Goal: Register for event/course

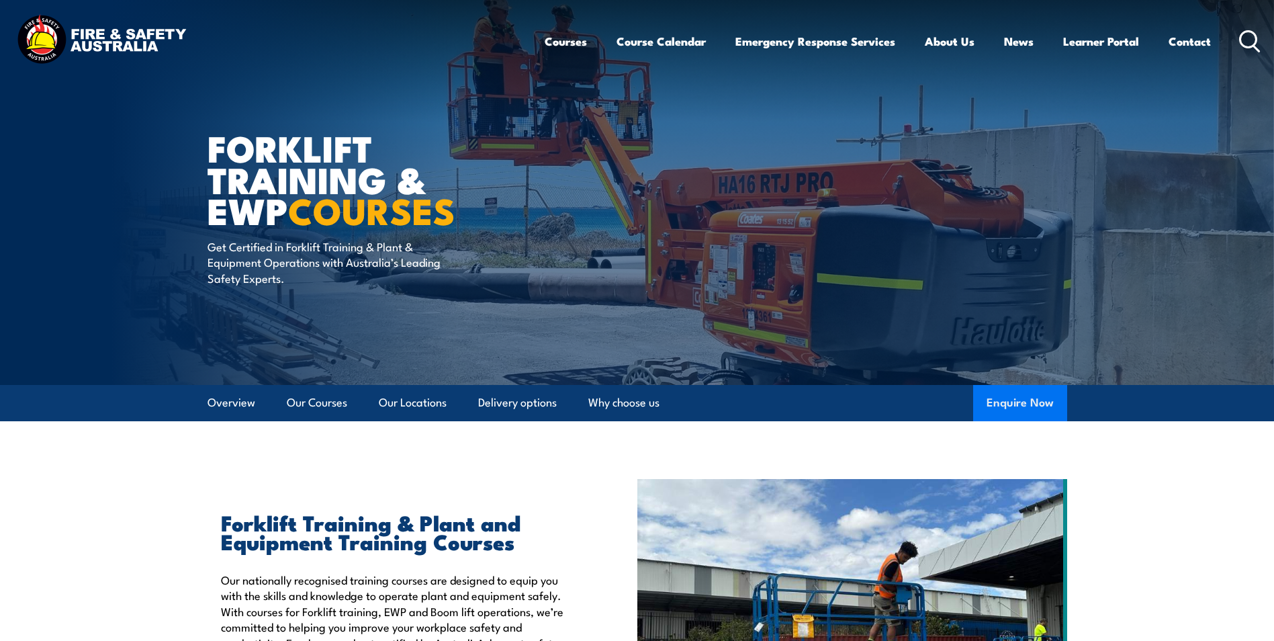
click at [1015, 402] on button "Enquire Now" at bounding box center [1020, 403] width 94 height 36
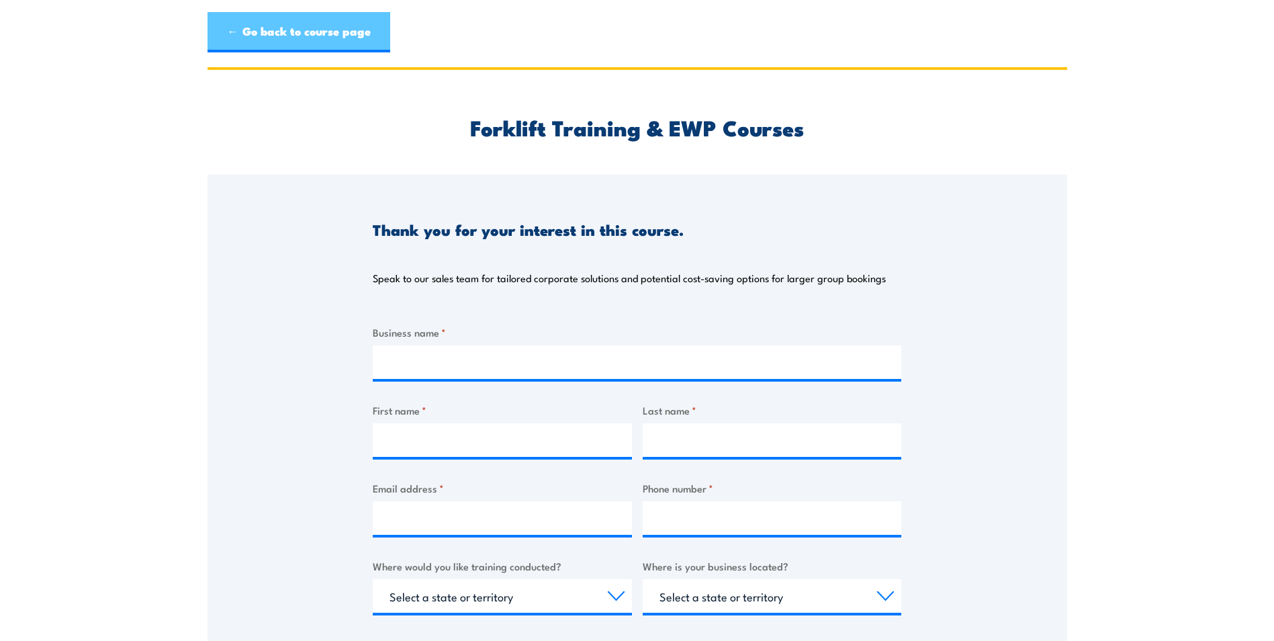
click at [296, 34] on link "← Go back to course page" at bounding box center [299, 32] width 183 height 40
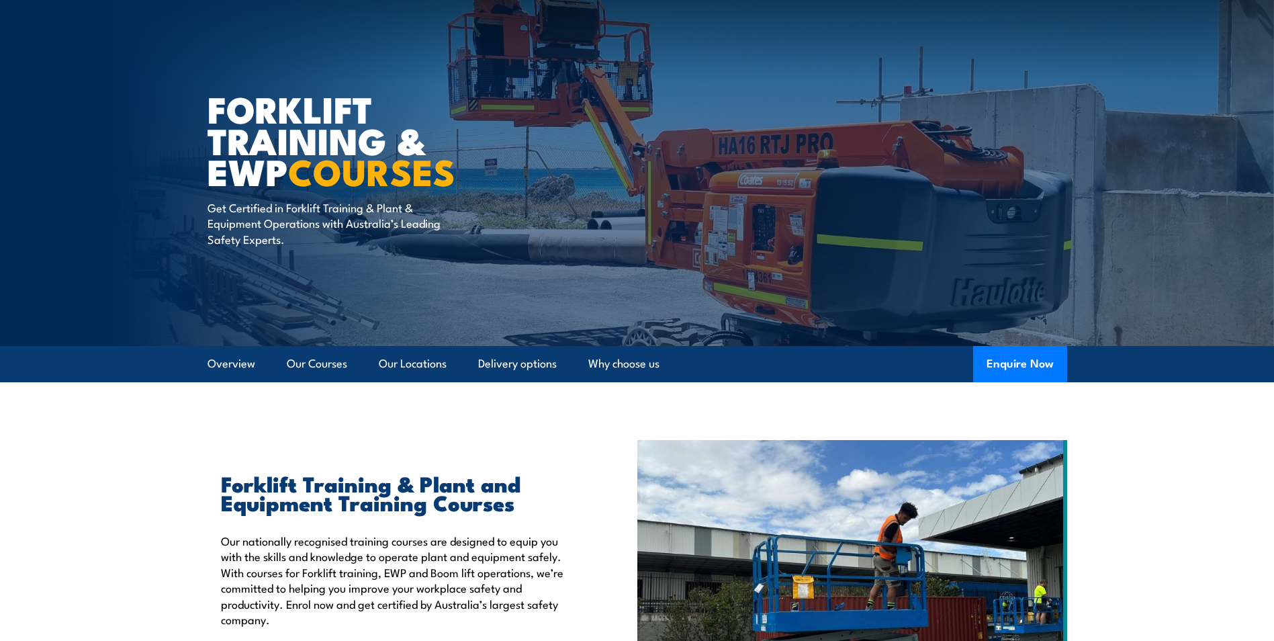
scroll to position [201, 0]
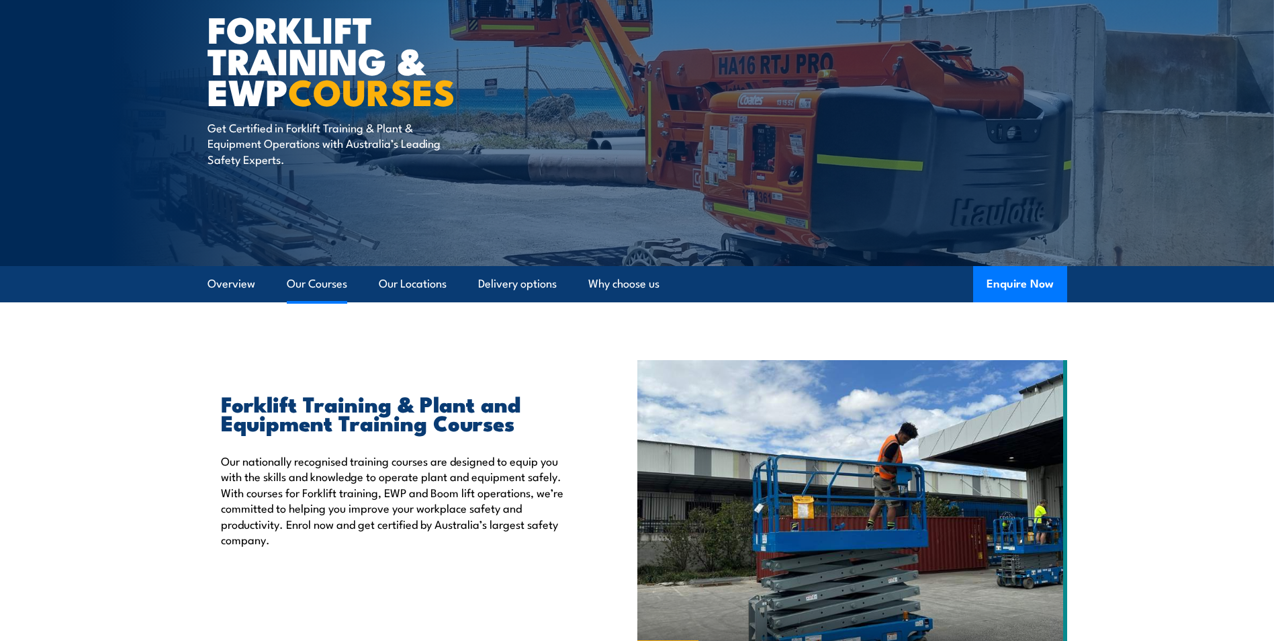
click at [321, 279] on link "Our Courses" at bounding box center [317, 284] width 60 height 36
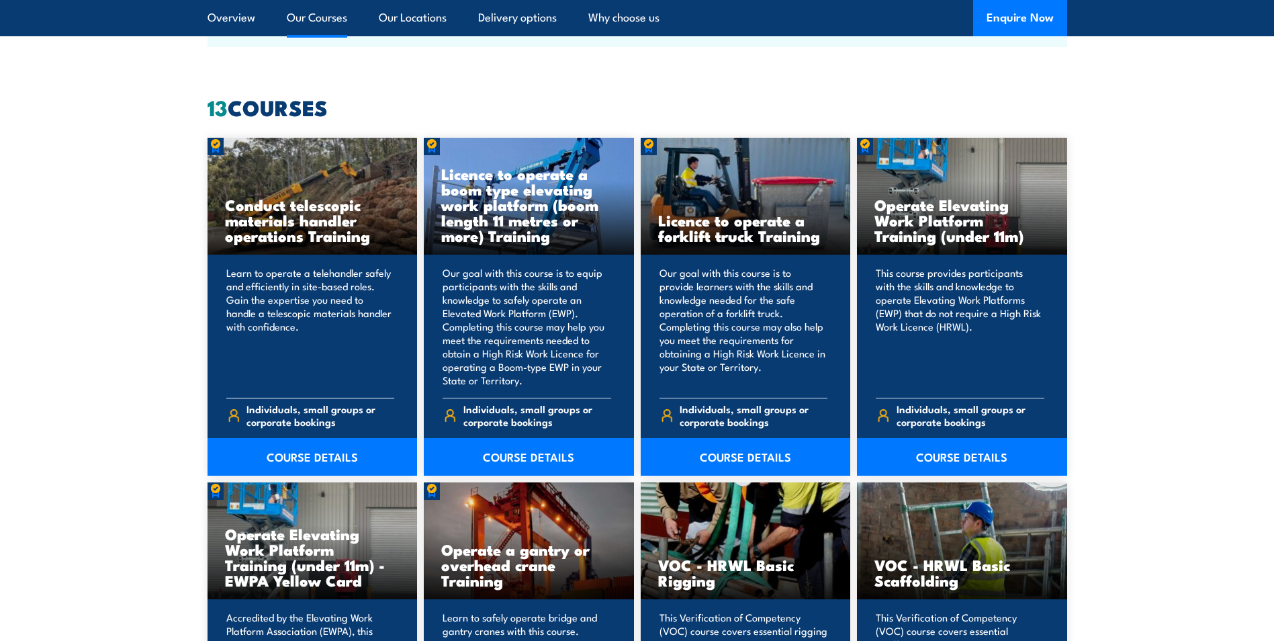
scroll to position [1101, 0]
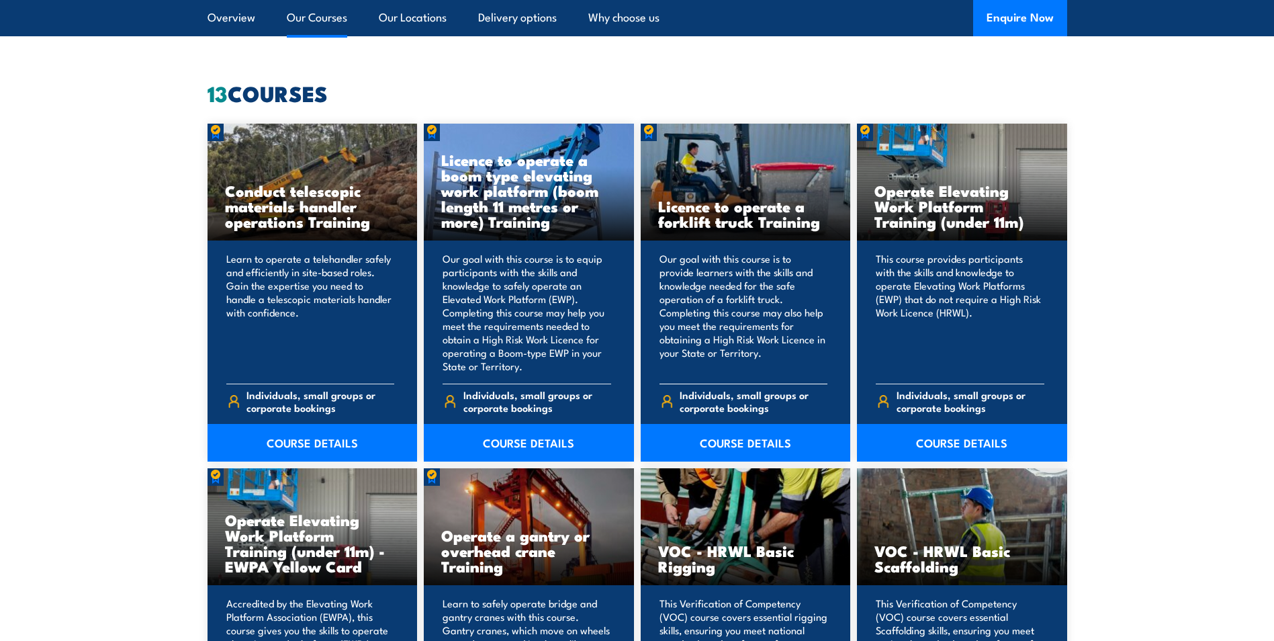
click at [733, 246] on div "Our goal with this course is to provide learners with the skills and knowledge …" at bounding box center [746, 350] width 210 height 220
click at [719, 399] on span "Individuals, small groups or corporate bookings" at bounding box center [754, 401] width 148 height 26
click at [729, 442] on link "COURSE DETAILS" at bounding box center [746, 443] width 210 height 38
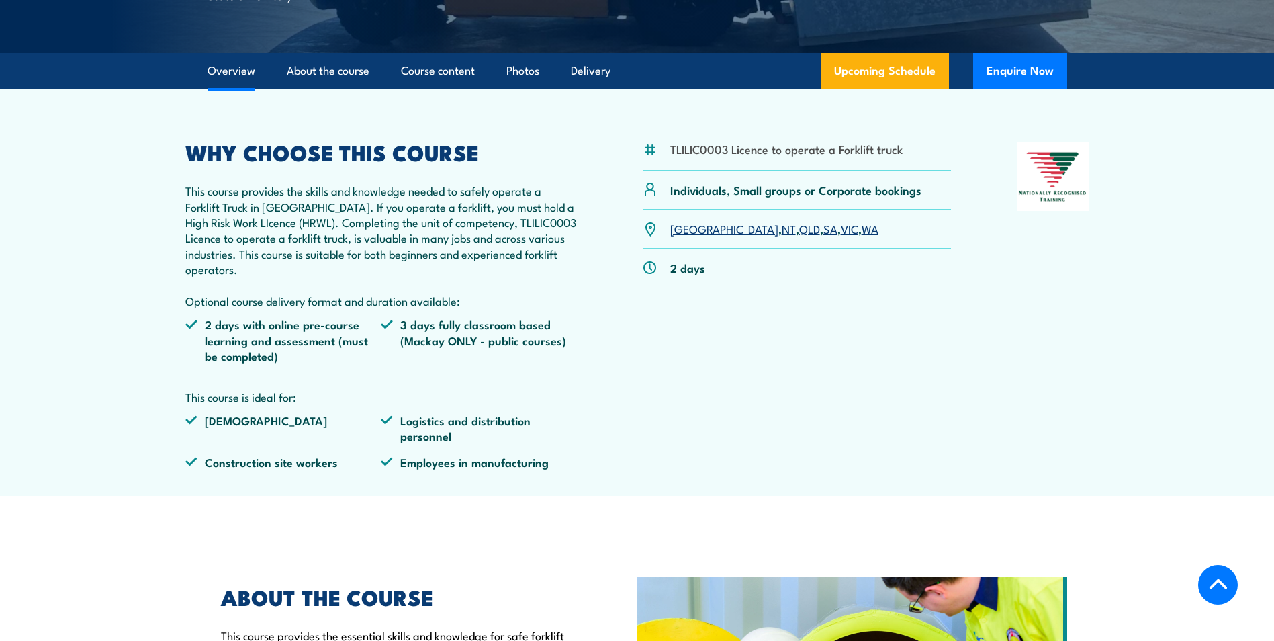
scroll to position [336, 0]
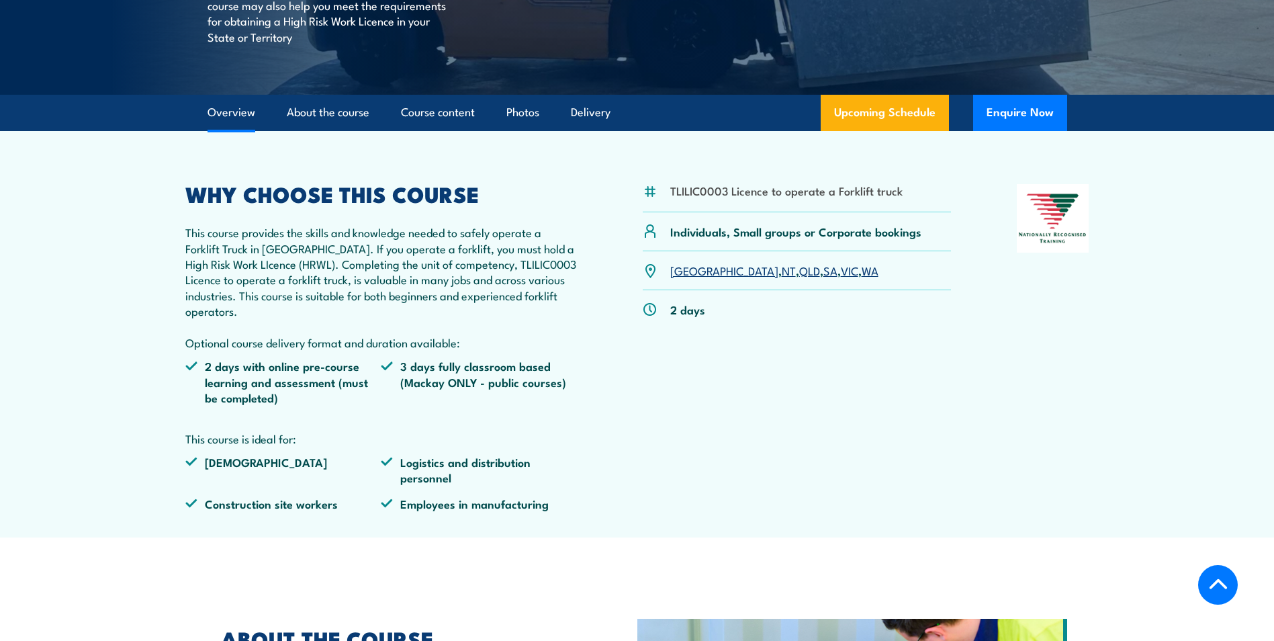
click at [823, 269] on link "SA" at bounding box center [830, 270] width 14 height 16
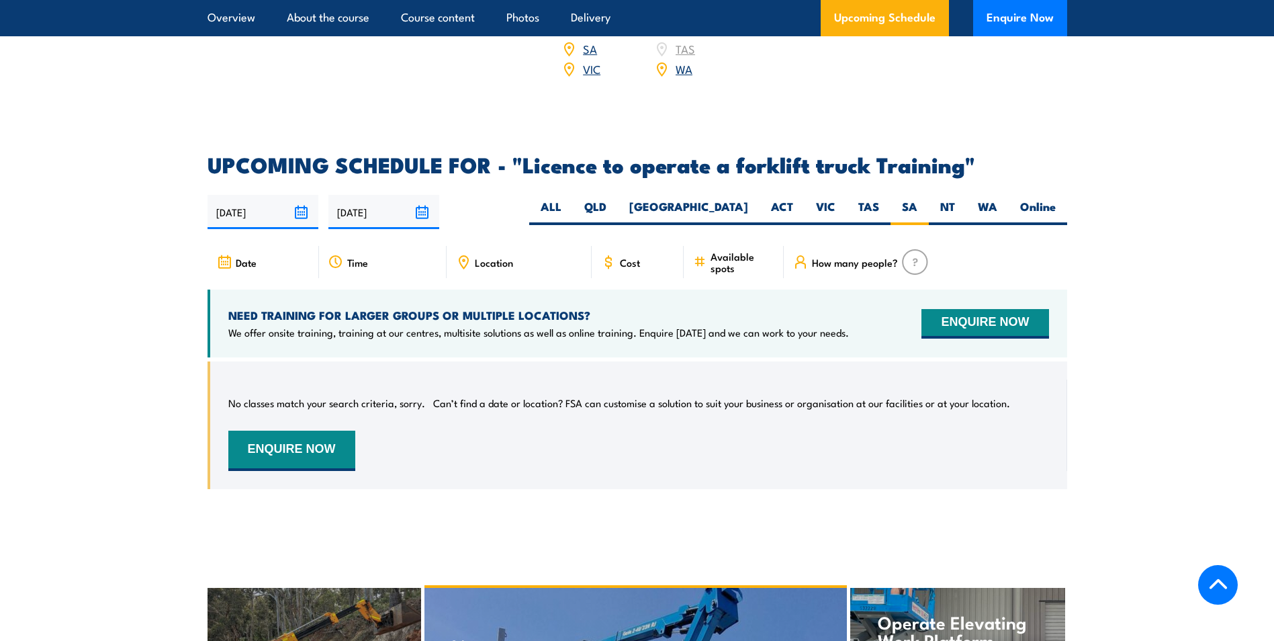
scroll to position [2046, 0]
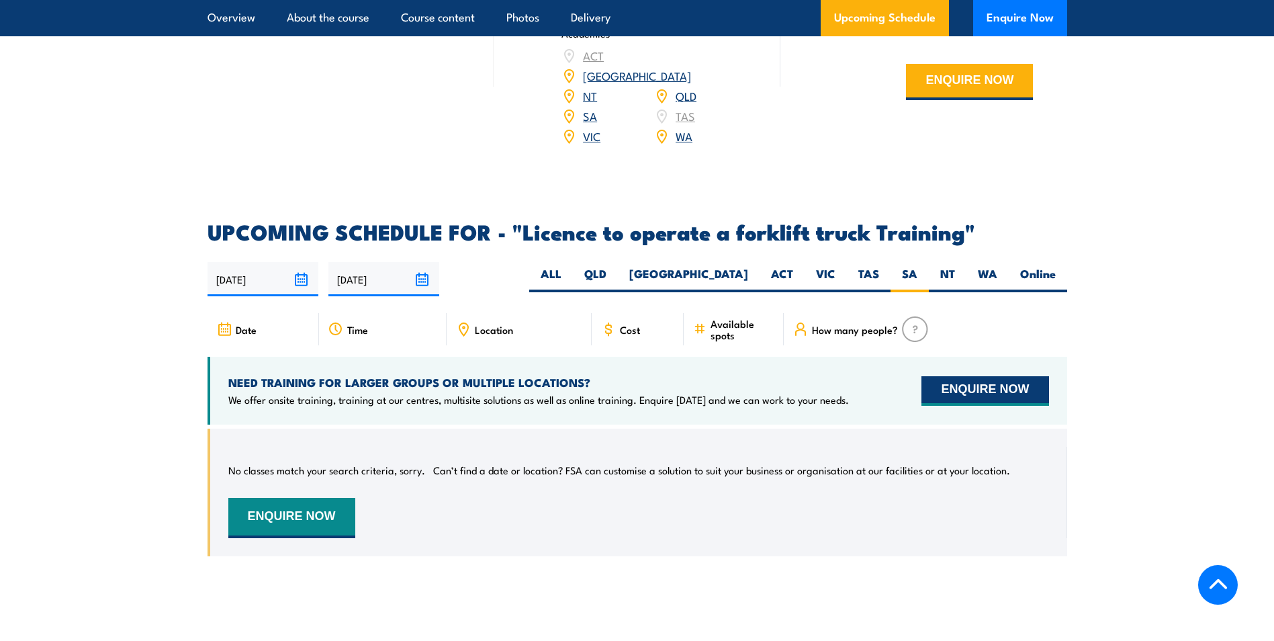
click at [978, 376] on button "ENQUIRE NOW" at bounding box center [984, 391] width 127 height 30
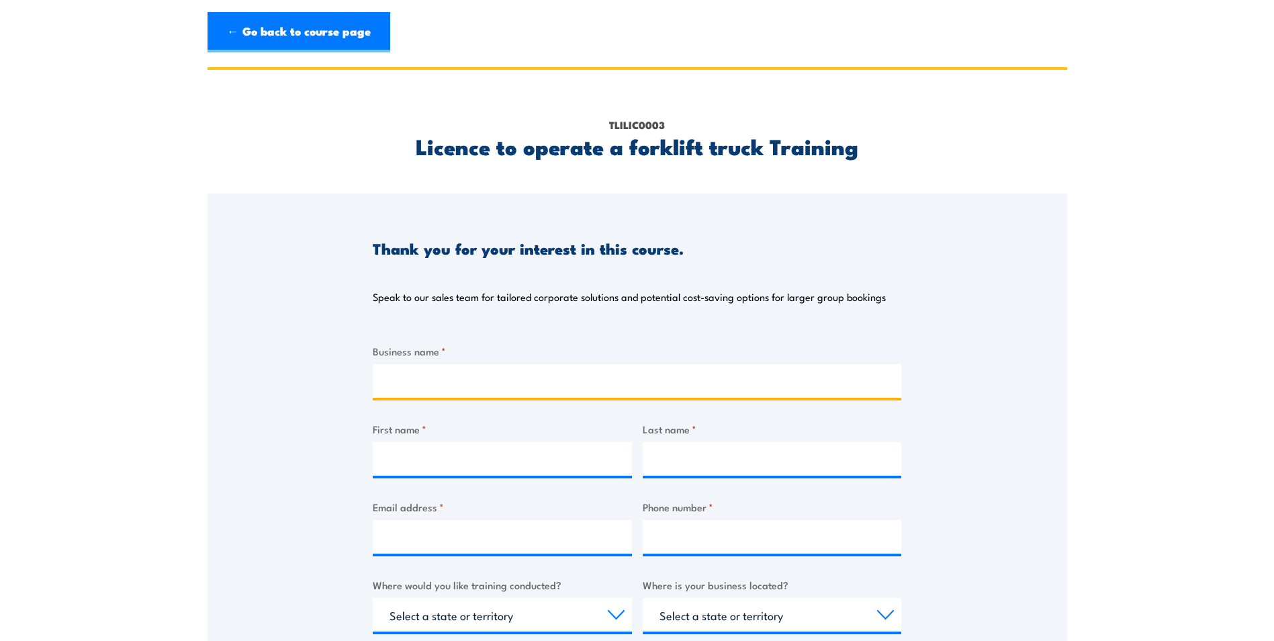
click at [448, 371] on input "Business name *" at bounding box center [637, 381] width 529 height 34
type input "Capral"
type input "John"
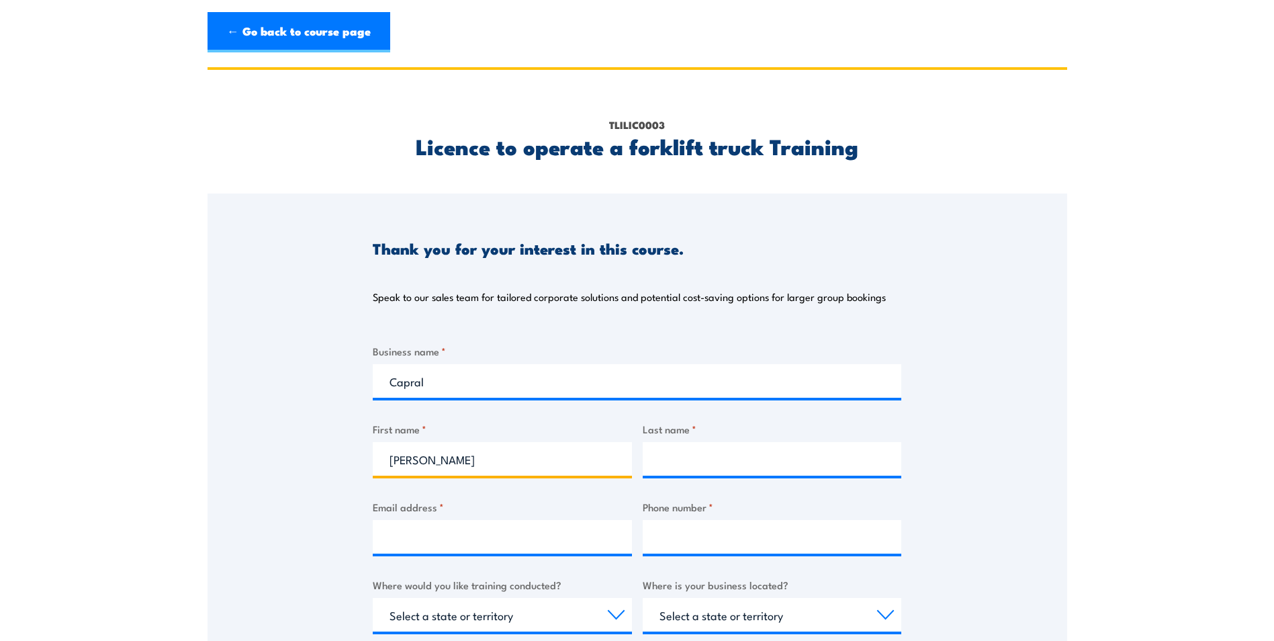
type input "Swyghuizen"
type input "john.swyghuizen@capral.com.au"
type input "0419813919"
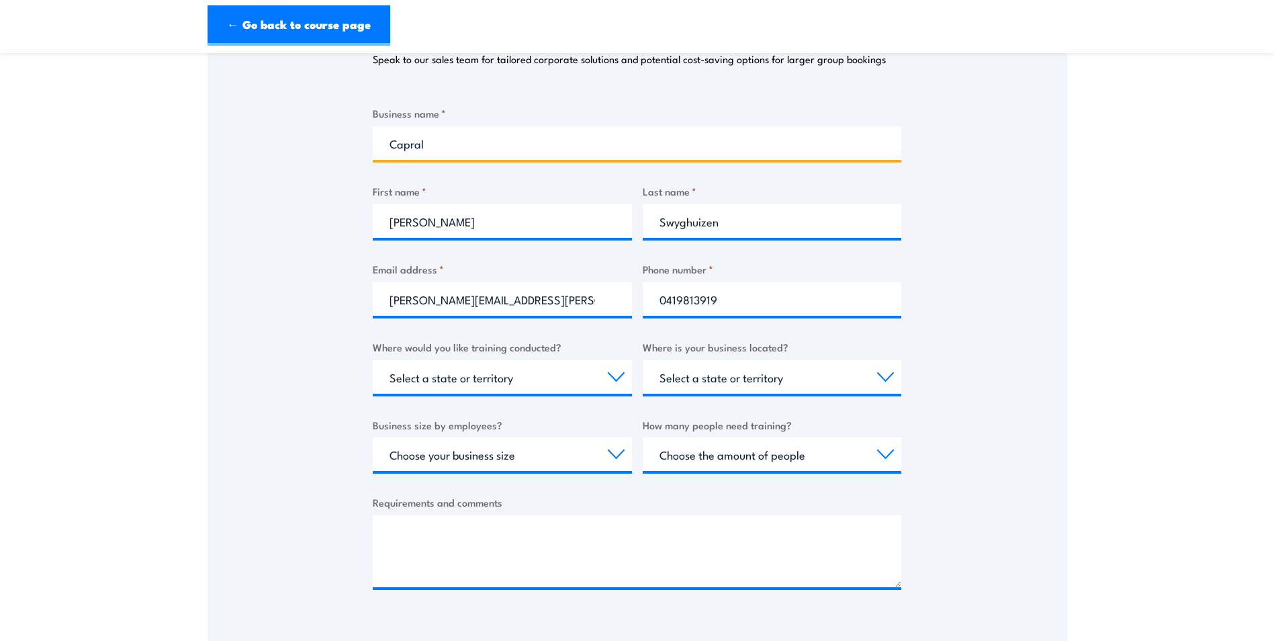
scroll to position [269, 0]
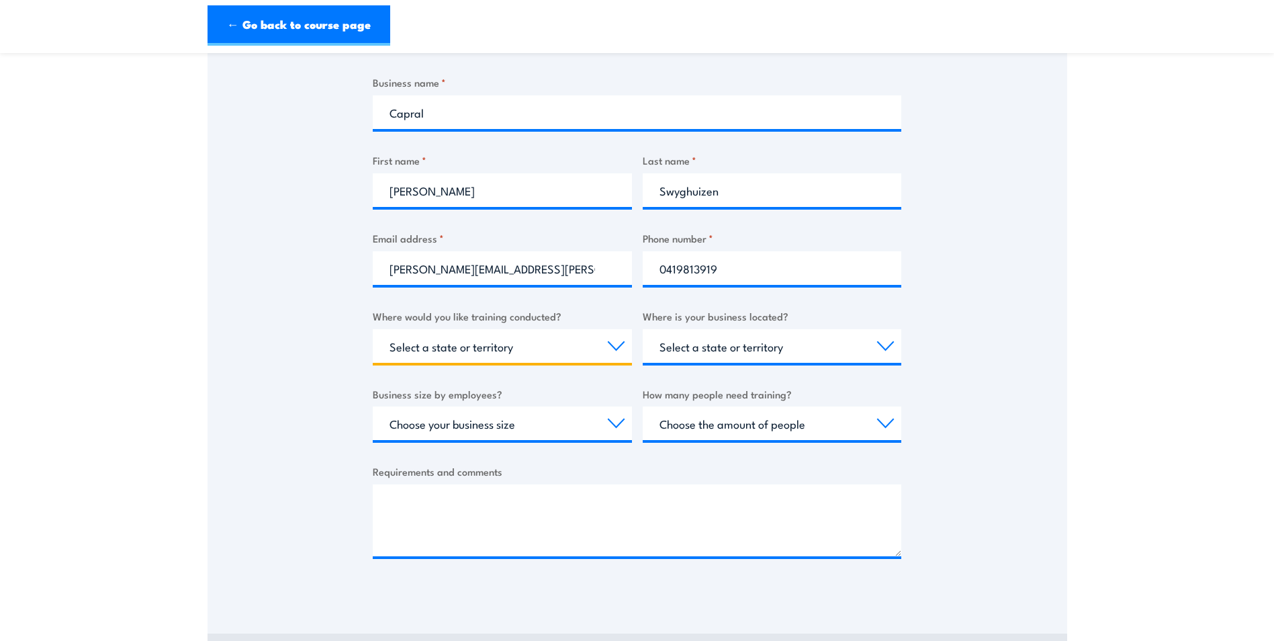
click at [614, 347] on select "Select a state or territory Nationally - multiple locations QLD NSW VIC SA ACT …" at bounding box center [502, 346] width 259 height 34
select select "SA"
click at [373, 329] on select "Select a state or territory Nationally - multiple locations QLD NSW VIC SA ACT …" at bounding box center [502, 346] width 259 height 34
click at [885, 345] on select "Select a state or territory QLD NSW VIC SA ACT WA TAS NT" at bounding box center [772, 346] width 259 height 34
select select "SA"
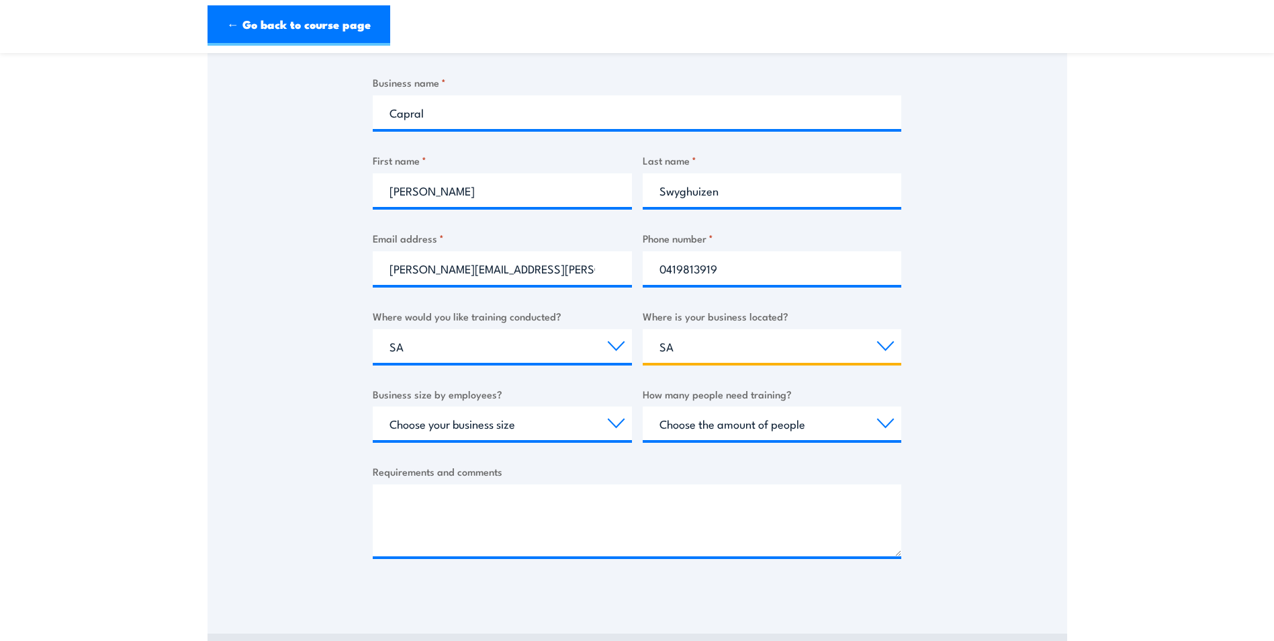
click at [643, 329] on select "Select a state or territory QLD NSW VIC SA ACT WA TAS NT" at bounding box center [772, 346] width 259 height 34
click at [614, 421] on select "Choose your business size 1 to 19 20 to 199 200+" at bounding box center [502, 423] width 259 height 34
select select "20 to 199"
click at [373, 406] on select "Choose your business size 1 to 19 20 to 199 200+" at bounding box center [502, 423] width 259 height 34
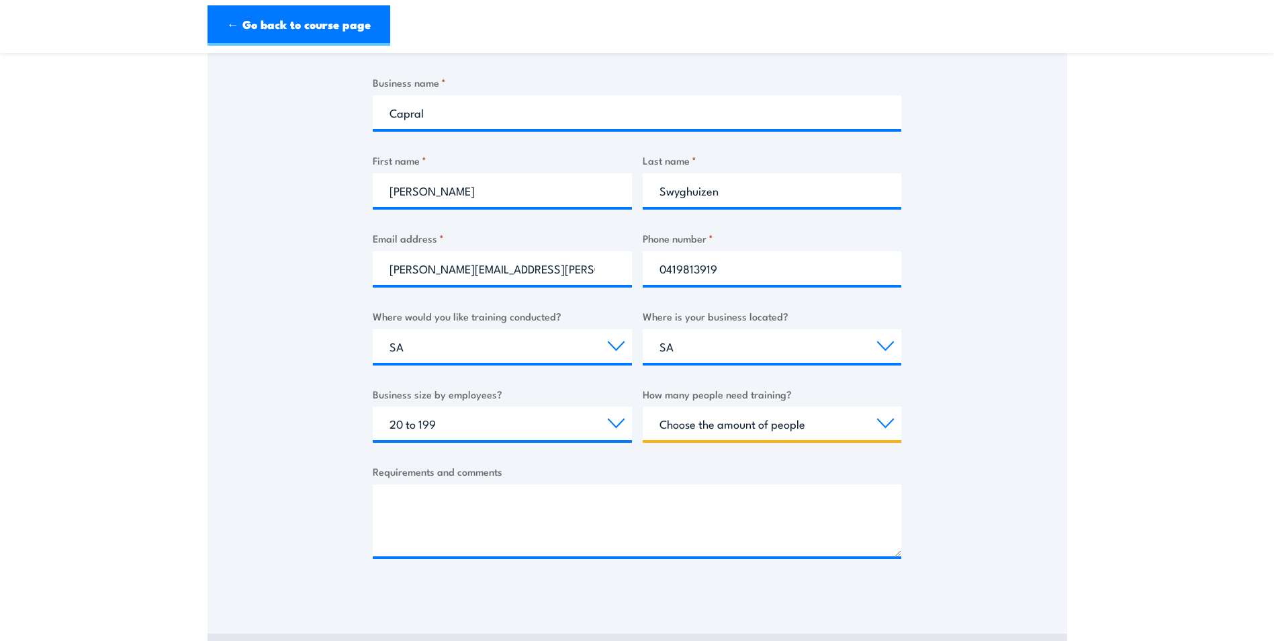
click at [888, 423] on select "Choose the amount of people 1 to 4 5 to 19 20+" at bounding box center [772, 423] width 259 height 34
select select "1 to 4"
click at [643, 406] on select "Choose the amount of people 1 to 4 5 to 19 20+" at bounding box center [772, 423] width 259 height 34
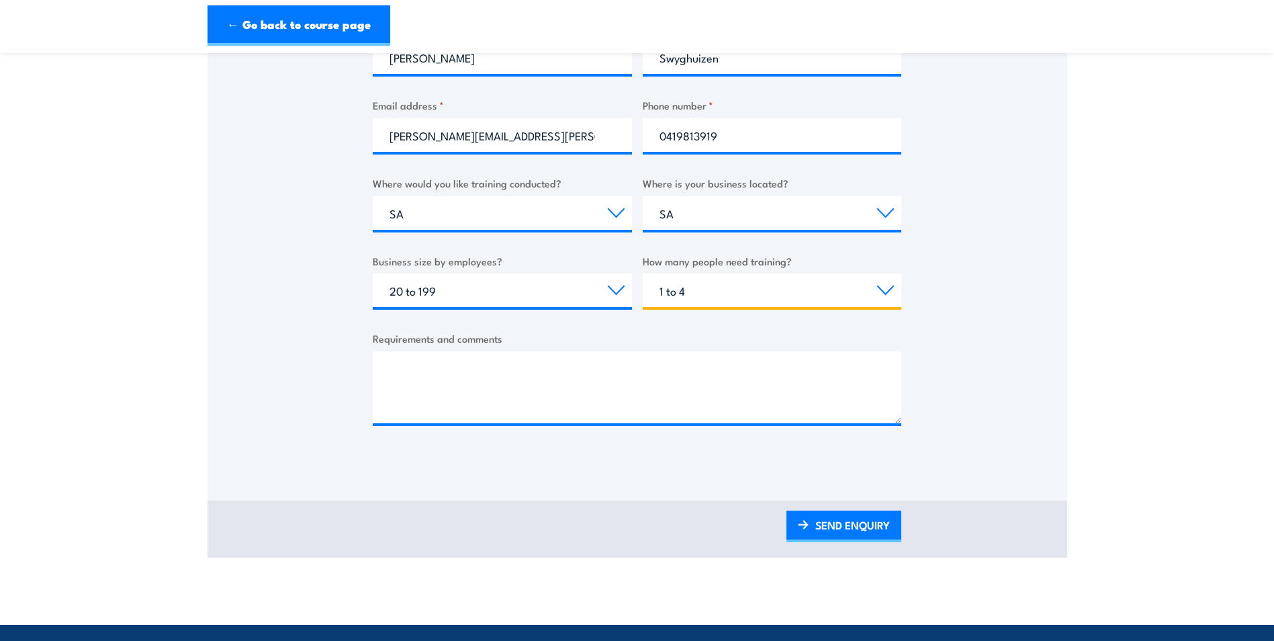
scroll to position [403, 0]
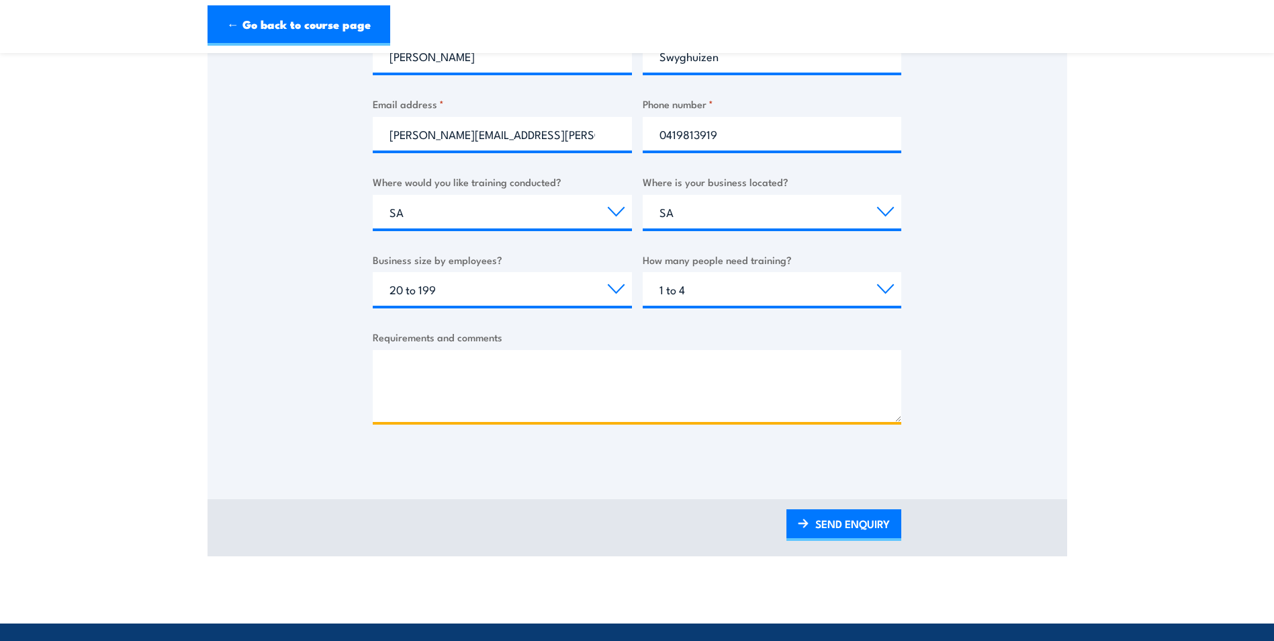
click at [416, 364] on textarea "Requirements and comments" at bounding box center [637, 386] width 529 height 72
type textarea "D"
click at [668, 372] on textarea "Does the training course happen in the Barossa valley" at bounding box center [637, 386] width 529 height 72
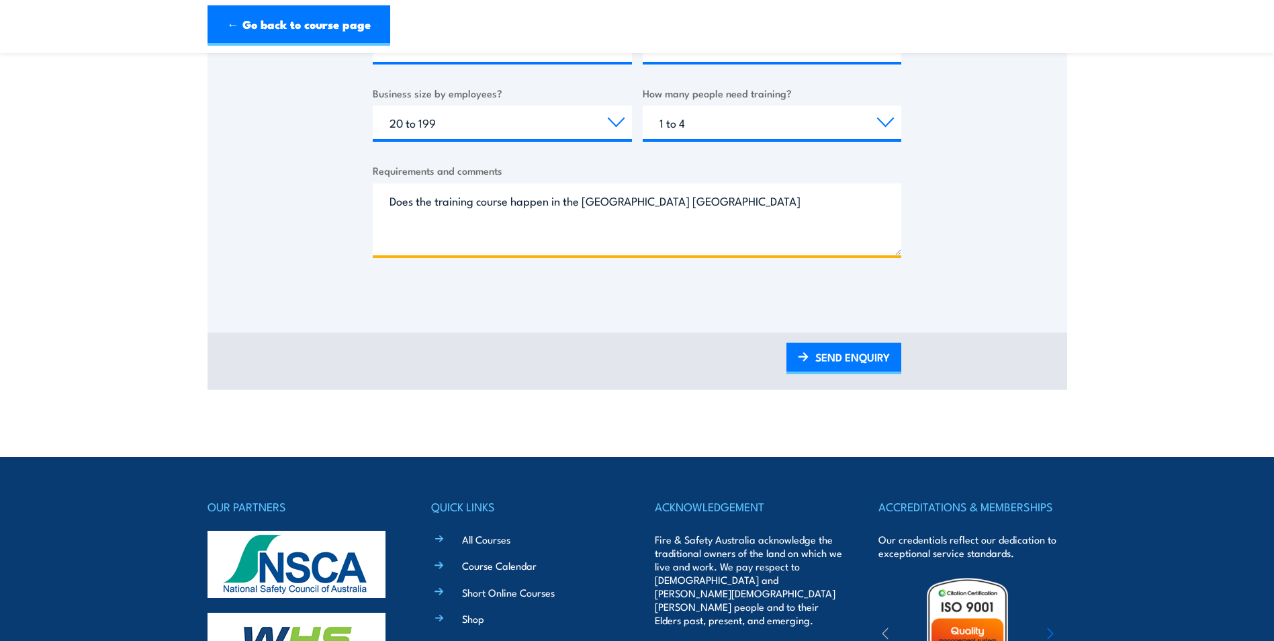
scroll to position [604, 0]
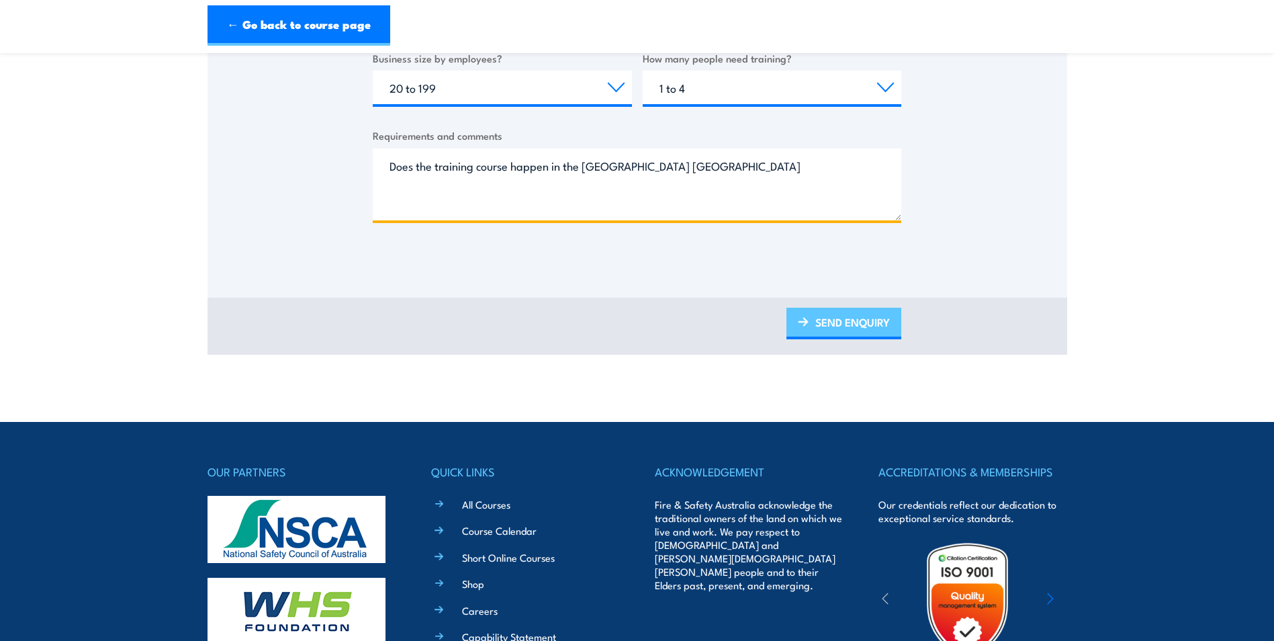
type textarea "Does the training course happen in the Barossa valley south Australia"
click at [847, 320] on link "SEND ENQUIRY" at bounding box center [843, 324] width 115 height 32
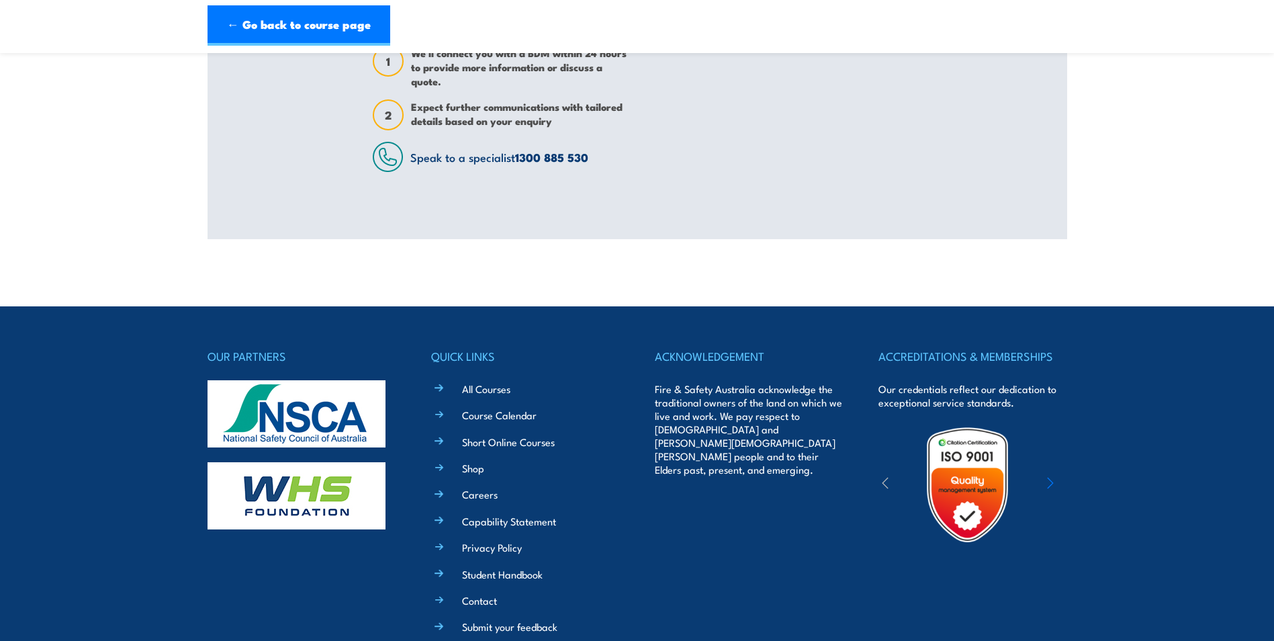
scroll to position [0, 0]
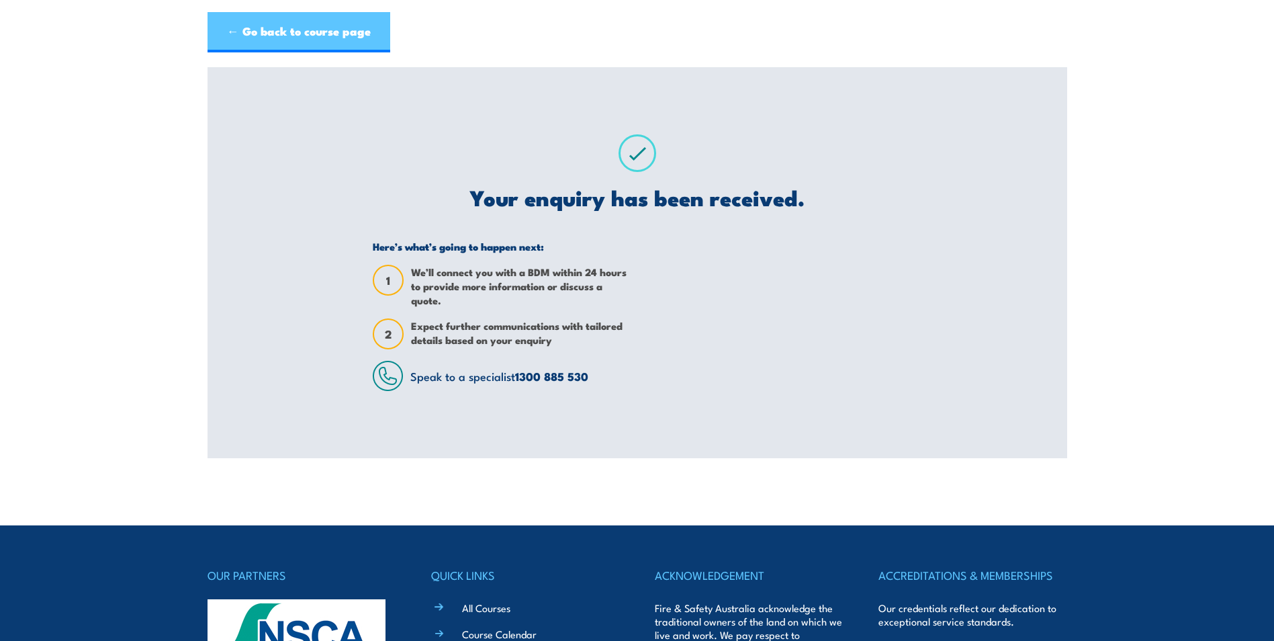
click at [283, 29] on link "← Go back to course page" at bounding box center [299, 32] width 183 height 40
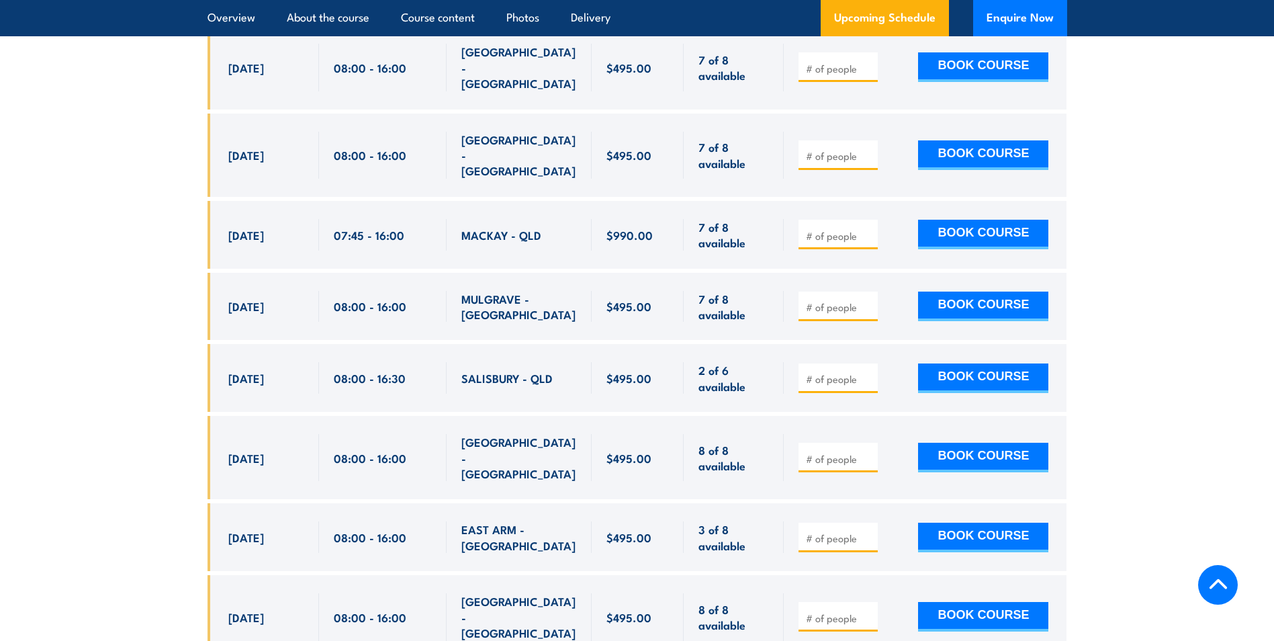
scroll to position [2263, 0]
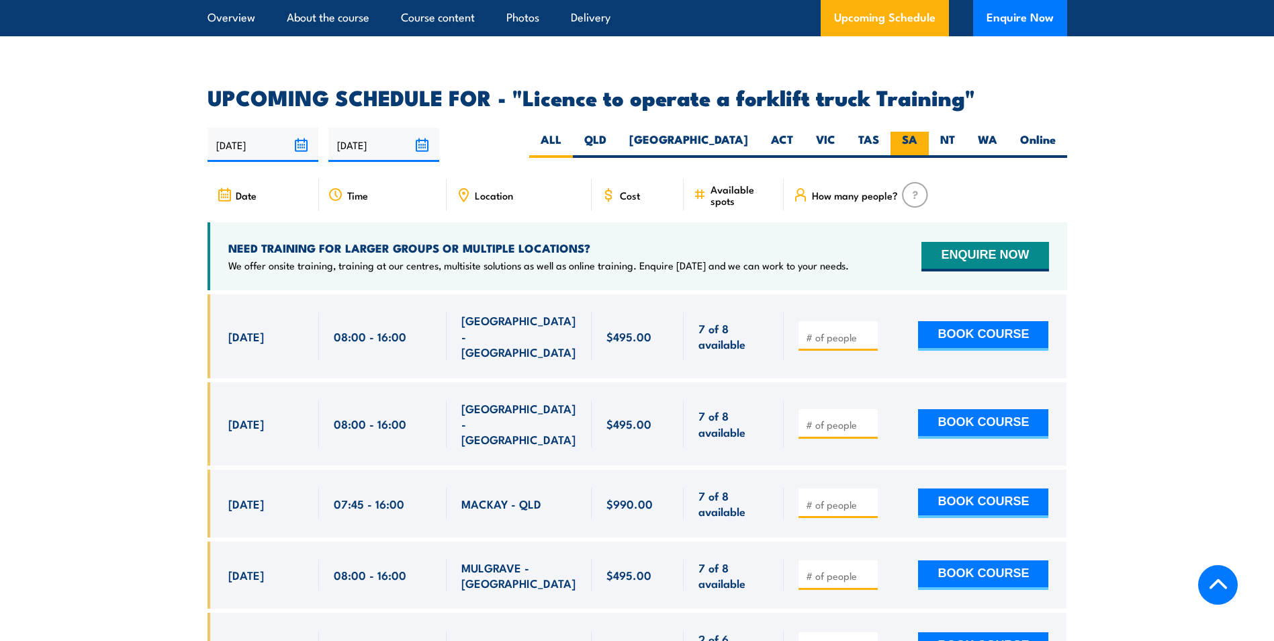
click at [907, 132] on label "SA" at bounding box center [909, 145] width 38 height 26
click at [917, 132] on input "SA" at bounding box center [921, 136] width 9 height 9
radio input "true"
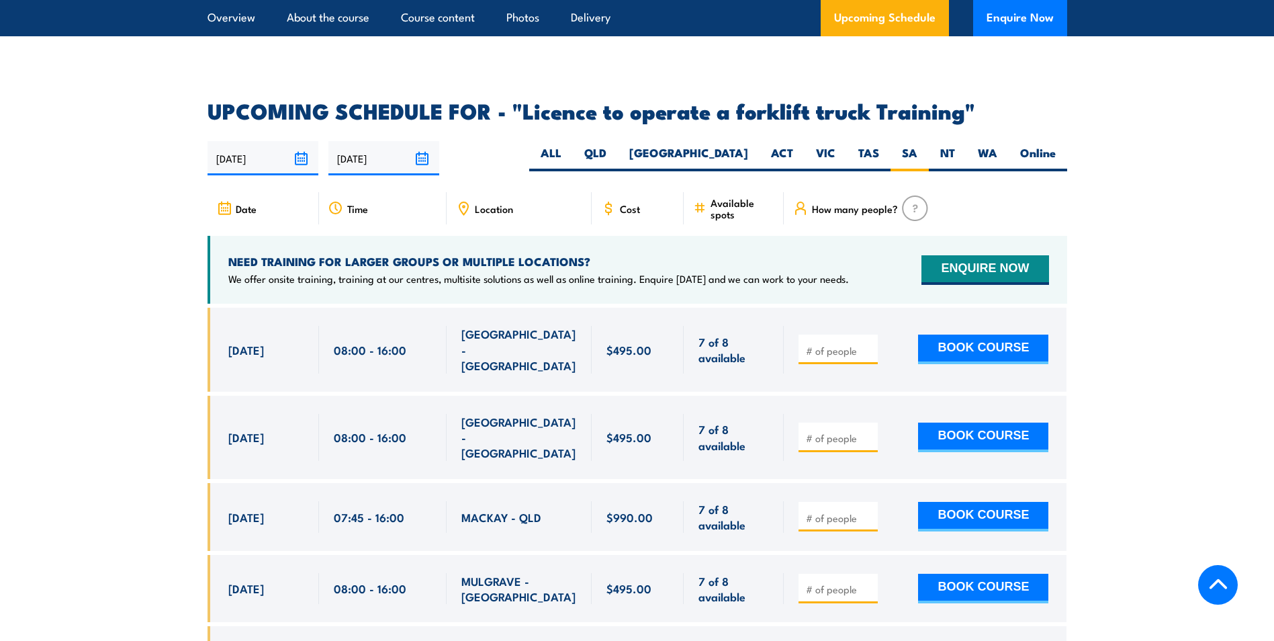
scroll to position [2263, 0]
